Goal: Task Accomplishment & Management: Use online tool/utility

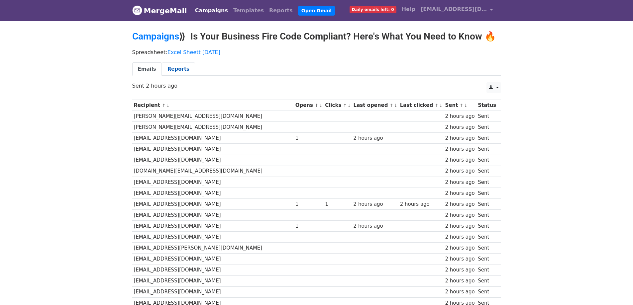
click at [176, 70] on link "Reports" at bounding box center [178, 69] width 33 height 14
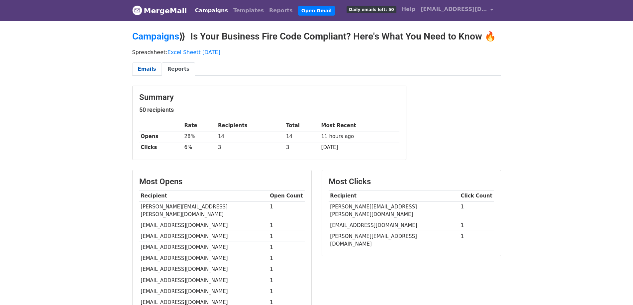
click at [146, 69] on link "Emails" at bounding box center [147, 69] width 30 height 14
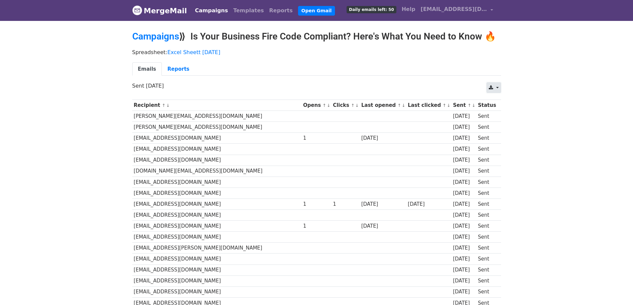
click at [495, 89] on link at bounding box center [494, 87] width 14 height 11
click at [501, 99] on link "CSV" at bounding box center [502, 103] width 30 height 11
